Goal: Task Accomplishment & Management: Manage account settings

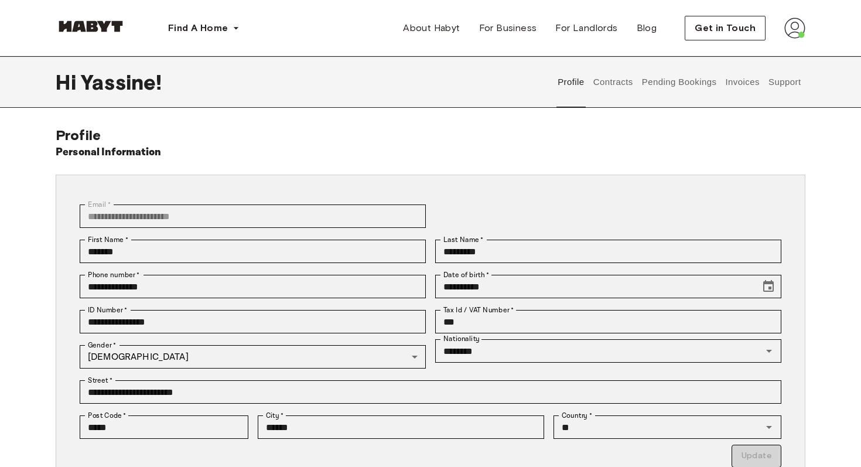
click at [624, 81] on button "Contracts" at bounding box center [613, 82] width 43 height 52
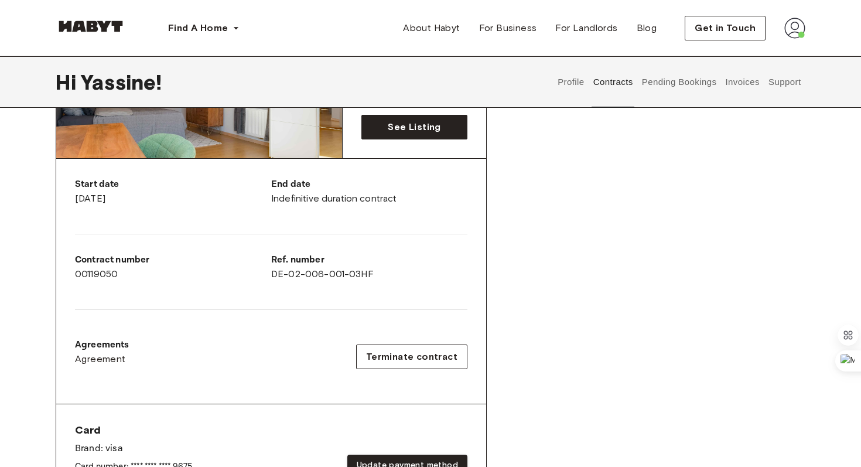
scroll to position [93, 0]
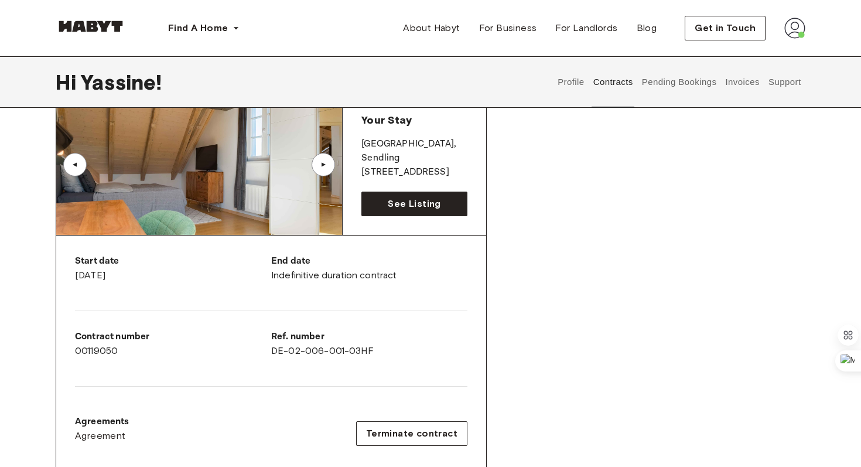
click at [667, 96] on button "Pending Bookings" at bounding box center [679, 82] width 78 height 52
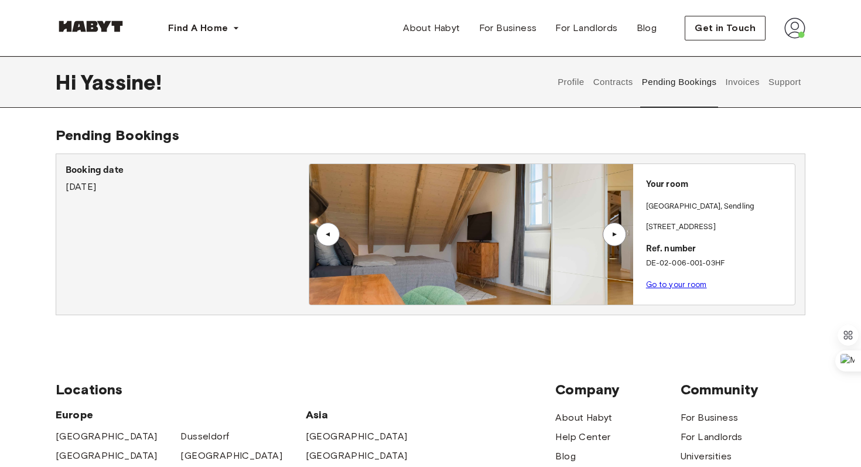
click at [747, 73] on button "Invoices" at bounding box center [742, 82] width 37 height 52
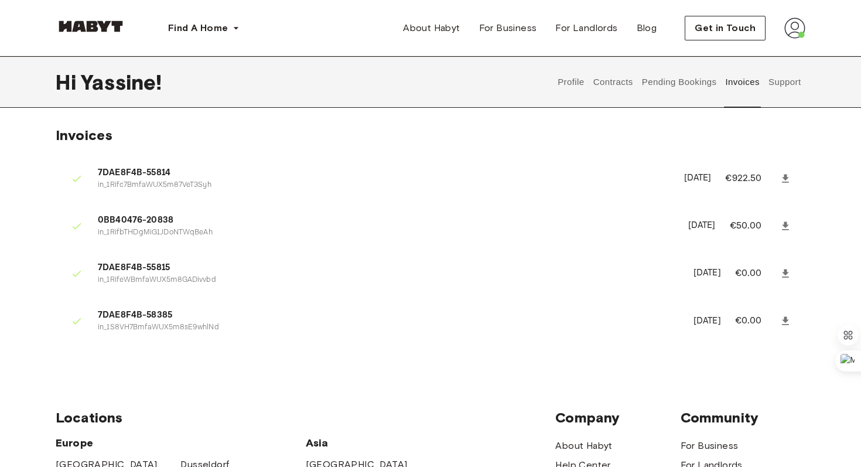
click at [777, 318] on link at bounding box center [785, 320] width 21 height 21
click at [673, 84] on button "Pending Bookings" at bounding box center [679, 82] width 78 height 52
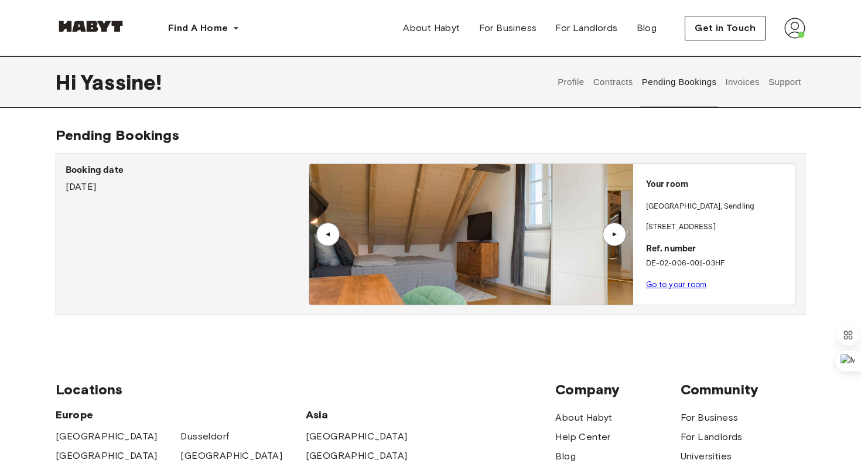
click at [613, 81] on button "Contracts" at bounding box center [613, 82] width 43 height 52
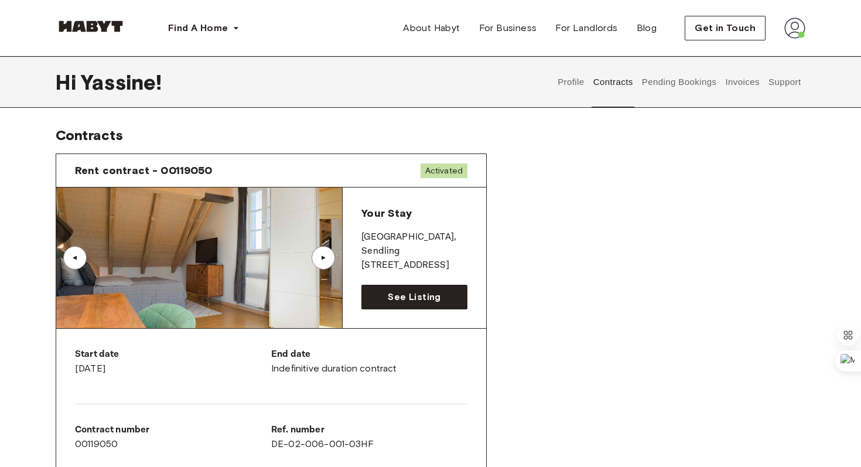
click at [579, 81] on button "Profile" at bounding box center [572, 82] width 30 height 52
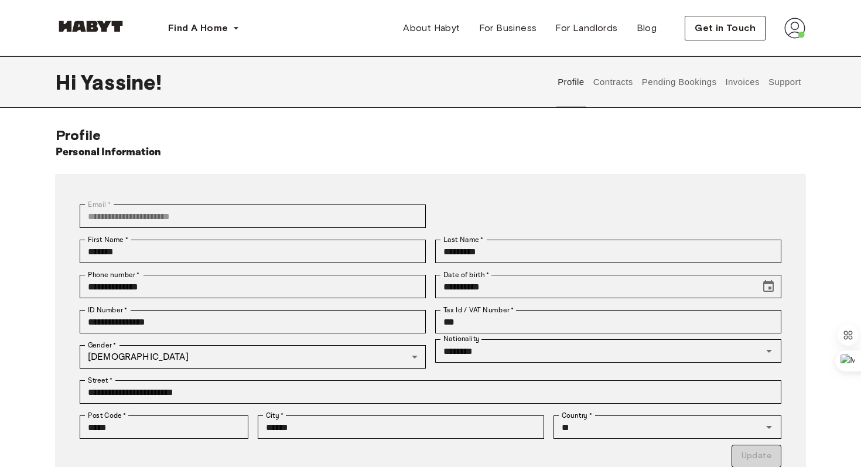
click at [619, 86] on button "Contracts" at bounding box center [613, 82] width 43 height 52
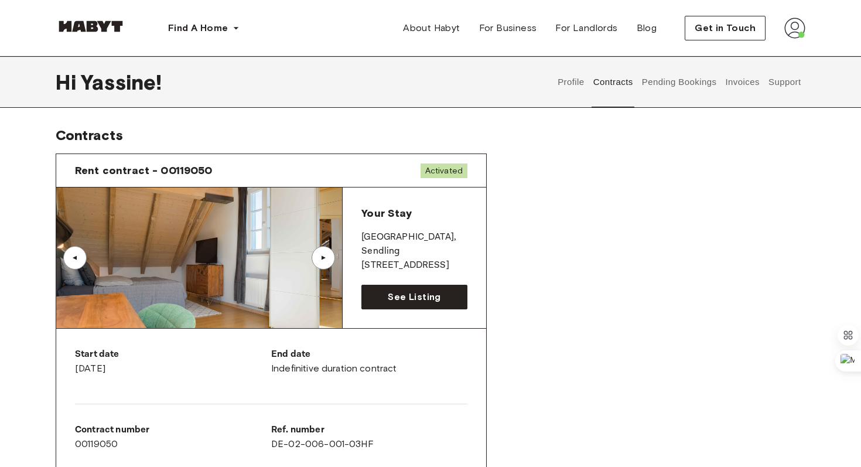
click at [766, 78] on div "Profile Contracts Pending Bookings Invoices Support" at bounding box center [680, 82] width 252 height 52
click at [571, 78] on button "Profile" at bounding box center [572, 82] width 30 height 52
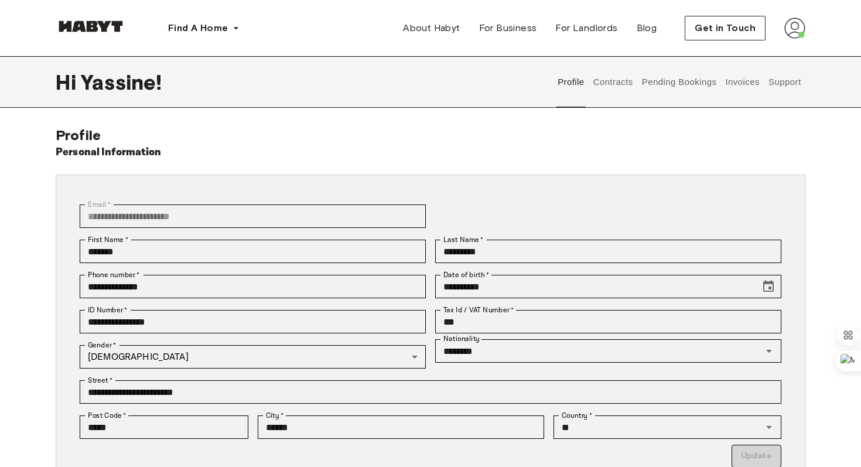
click at [776, 84] on button "Support" at bounding box center [785, 82] width 36 height 52
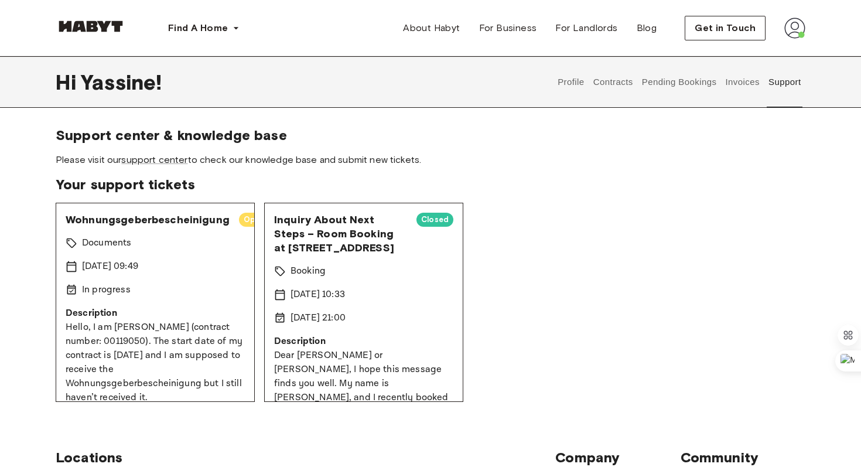
click at [746, 79] on button "Invoices" at bounding box center [742, 82] width 37 height 52
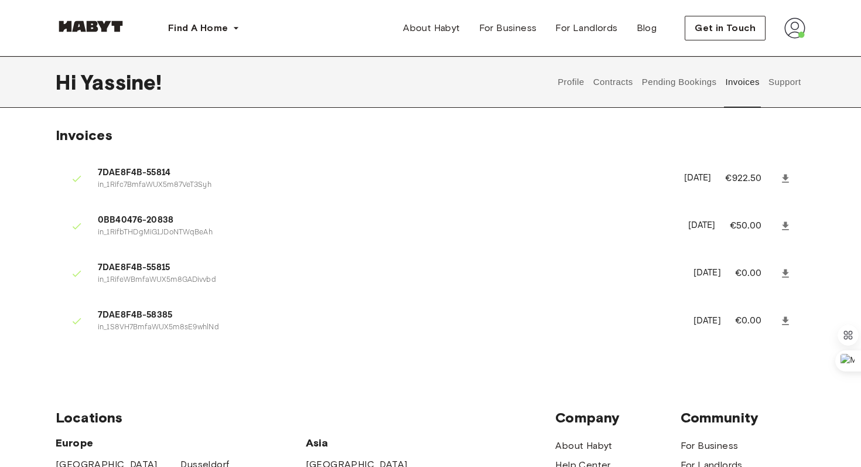
click at [705, 83] on button "Pending Bookings" at bounding box center [679, 82] width 78 height 52
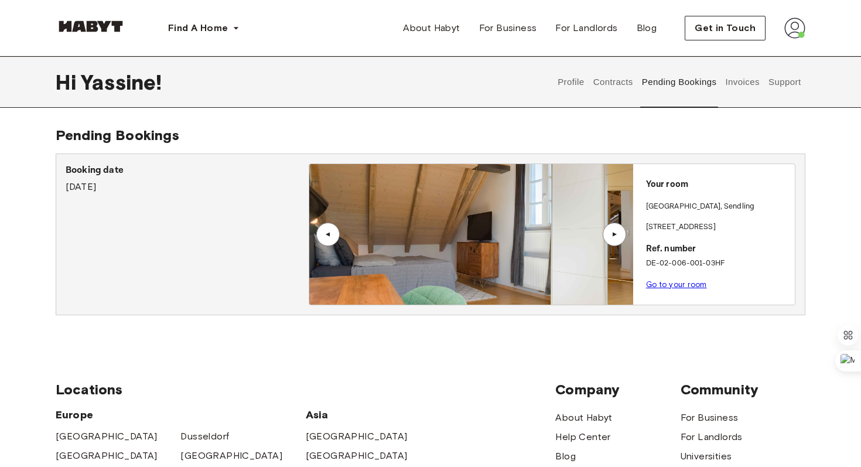
click at [615, 78] on button "Contracts" at bounding box center [613, 82] width 43 height 52
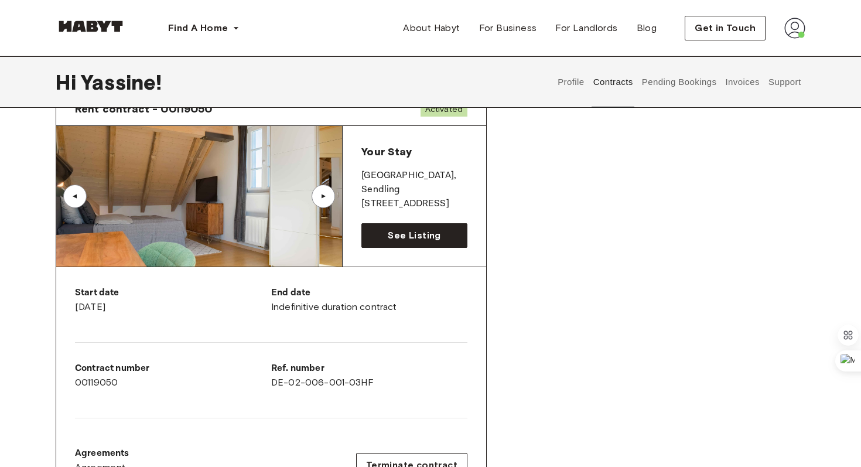
scroll to position [24, 0]
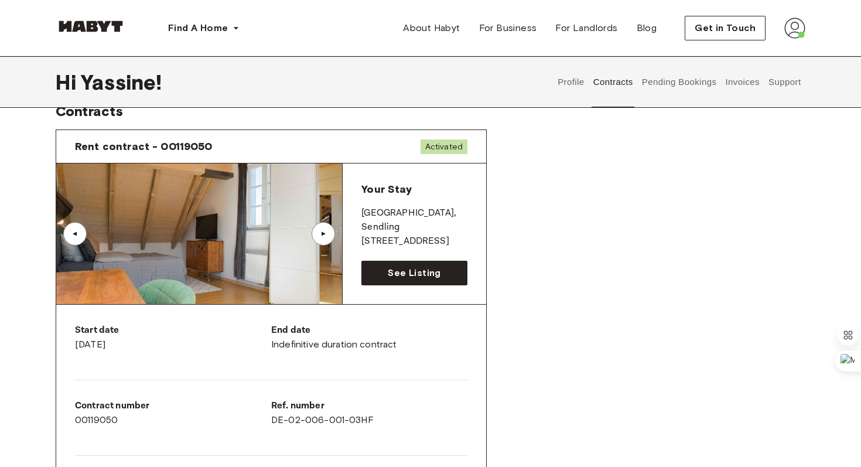
click at [566, 91] on button "Profile" at bounding box center [572, 82] width 30 height 52
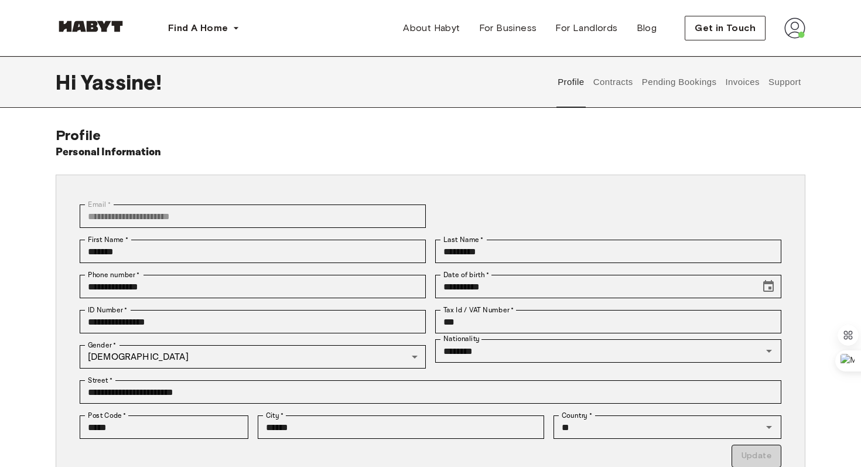
click at [600, 93] on button "Contracts" at bounding box center [613, 82] width 43 height 52
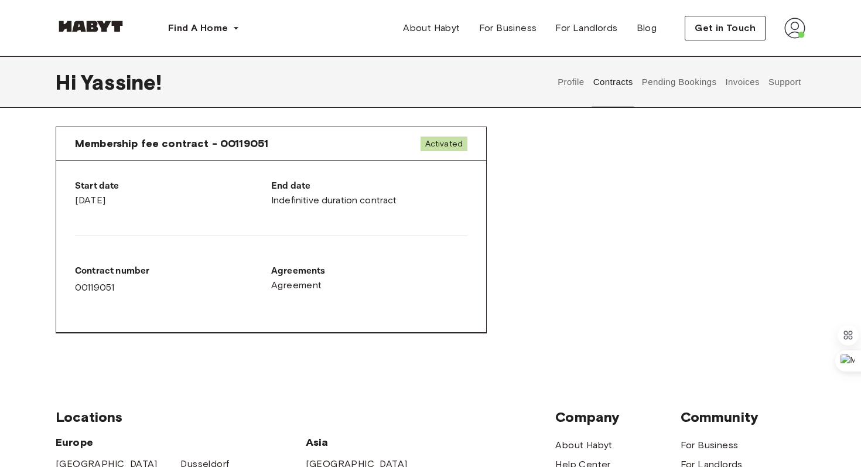
scroll to position [611, 0]
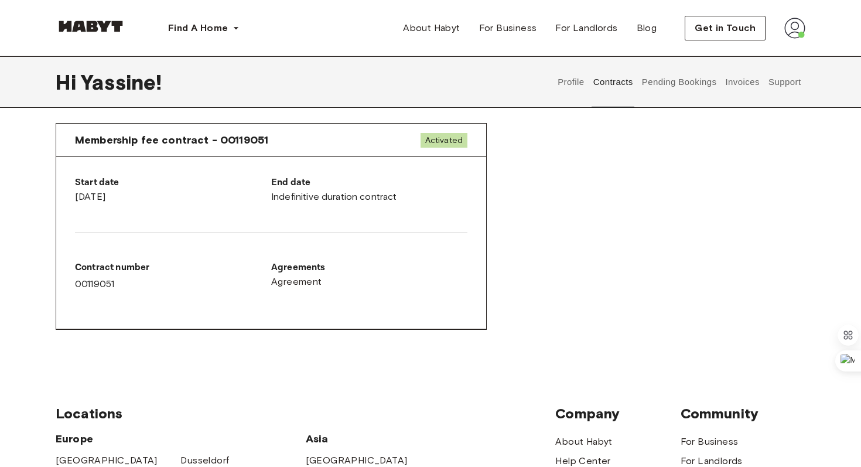
click at [661, 94] on button "Pending Bookings" at bounding box center [679, 82] width 78 height 52
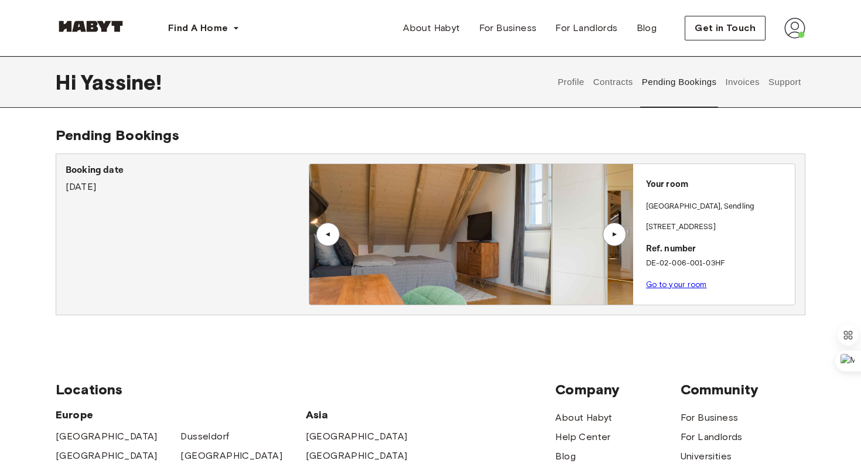
click at [740, 76] on button "Invoices" at bounding box center [742, 82] width 37 height 52
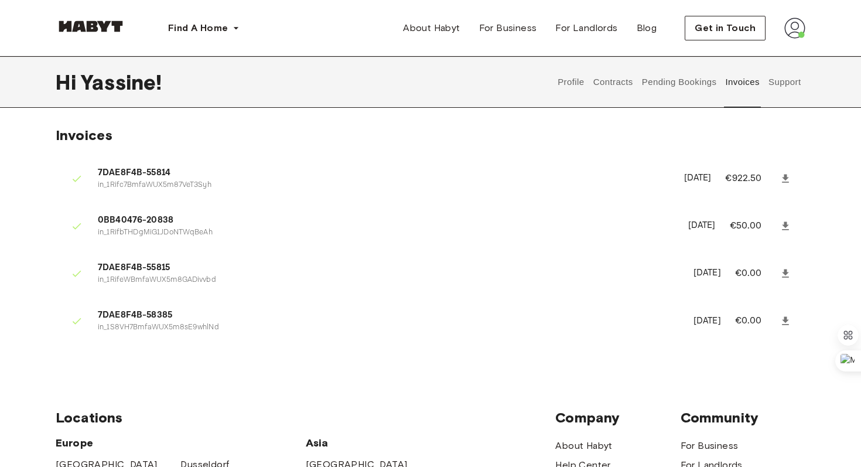
click at [784, 88] on button "Support" at bounding box center [785, 82] width 36 height 52
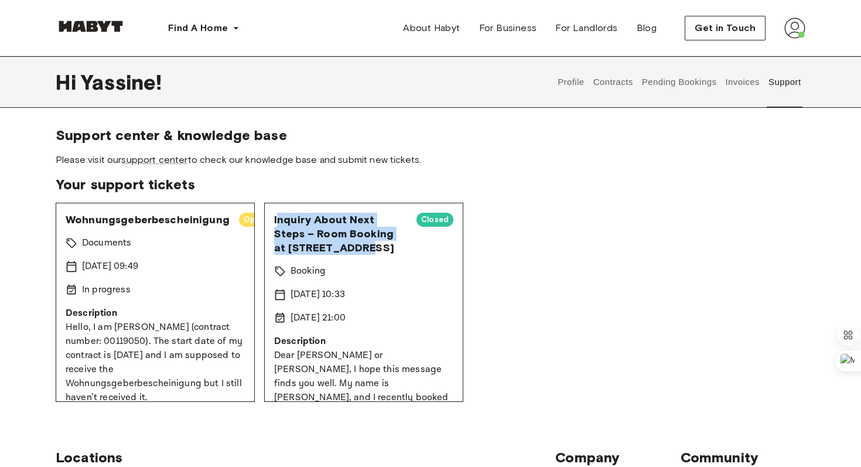
drag, startPoint x: 276, startPoint y: 219, endPoint x: 339, endPoint y: 250, distance: 70.2
click at [339, 251] on span "Inquiry About Next Steps – Room Booking at Fallstraße 26" at bounding box center [340, 234] width 133 height 42
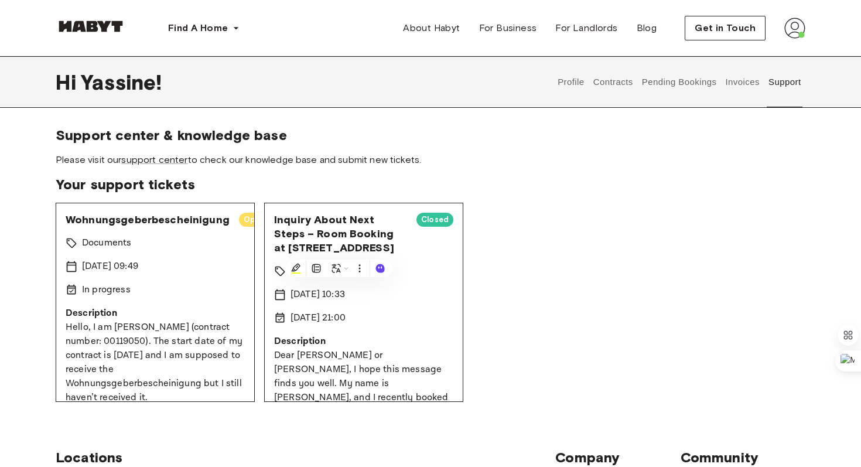
click at [211, 248] on div "Documents" at bounding box center [155, 243] width 179 height 14
click at [729, 82] on button "Invoices" at bounding box center [742, 82] width 37 height 52
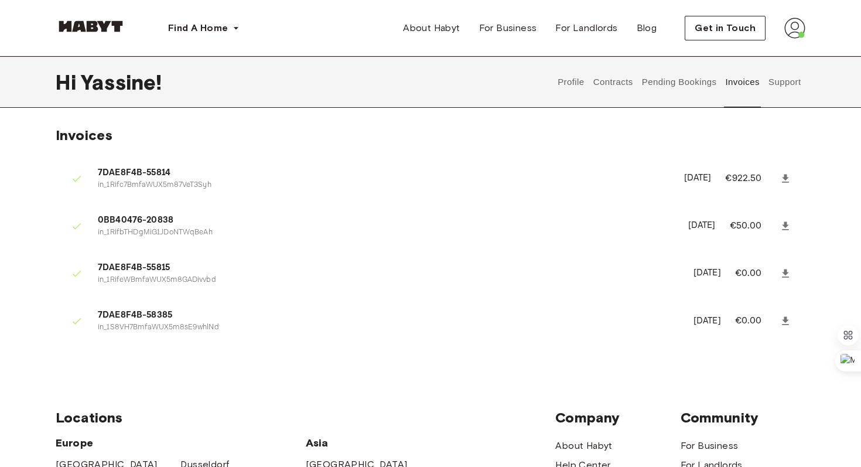
click at [682, 90] on button "Pending Bookings" at bounding box center [679, 82] width 78 height 52
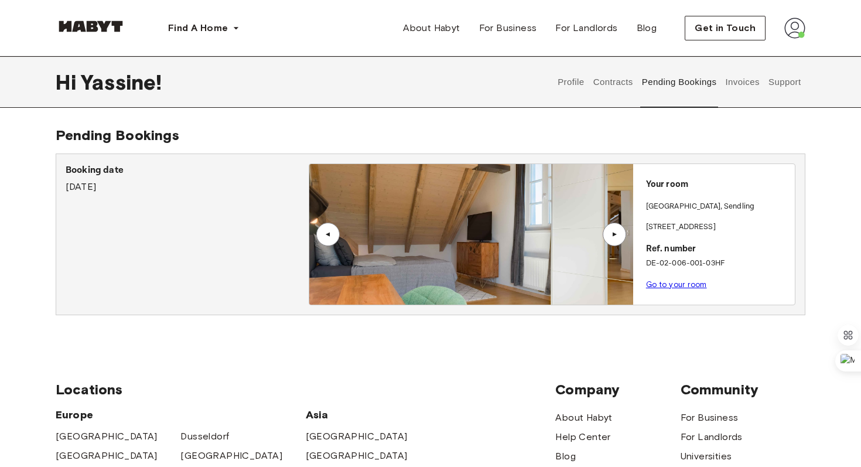
click at [623, 86] on button "Contracts" at bounding box center [613, 82] width 43 height 52
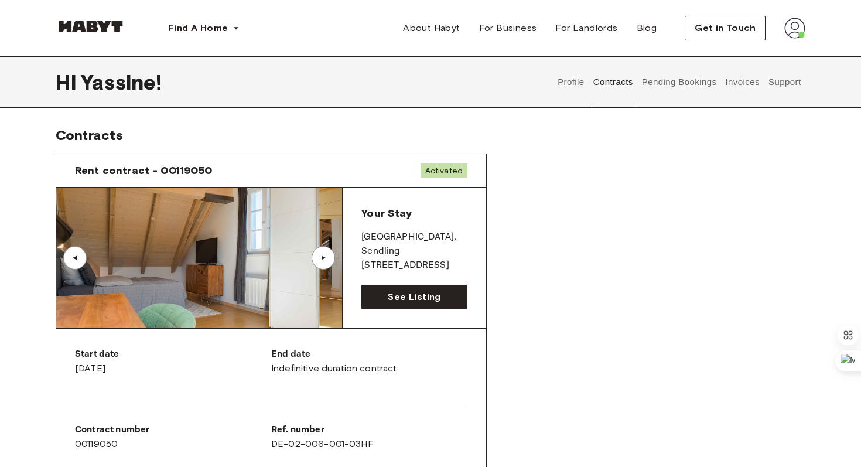
click at [574, 88] on button "Profile" at bounding box center [572, 82] width 30 height 52
